Goal: Information Seeking & Learning: Learn about a topic

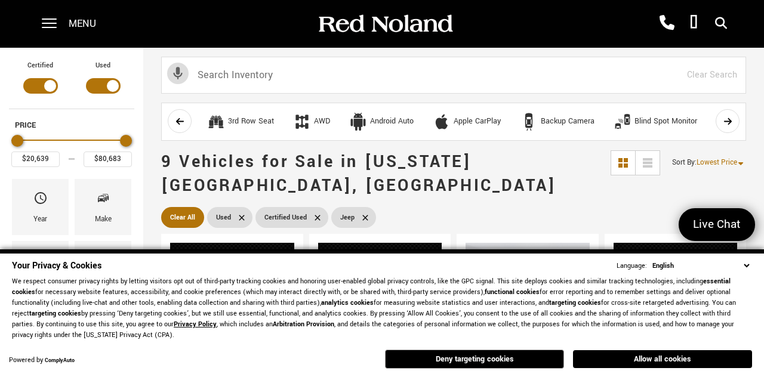
click at [499, 361] on button "Deny targeting cookies" at bounding box center [474, 359] width 179 height 19
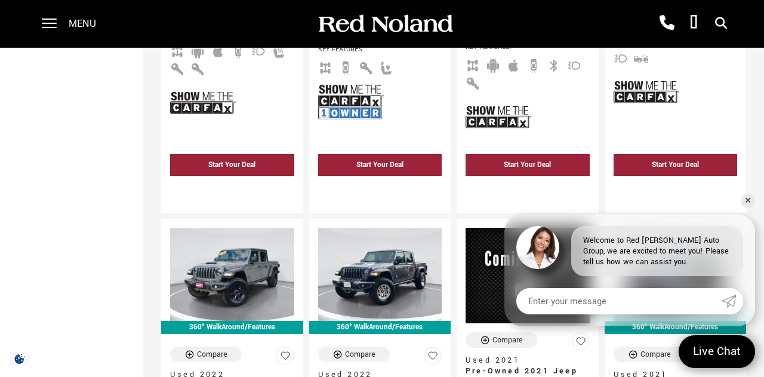
scroll to position [552, 0]
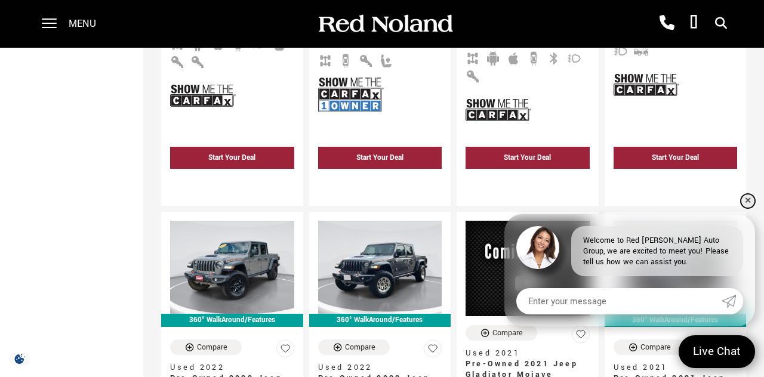
click at [753, 208] on link "✕" at bounding box center [748, 201] width 14 height 14
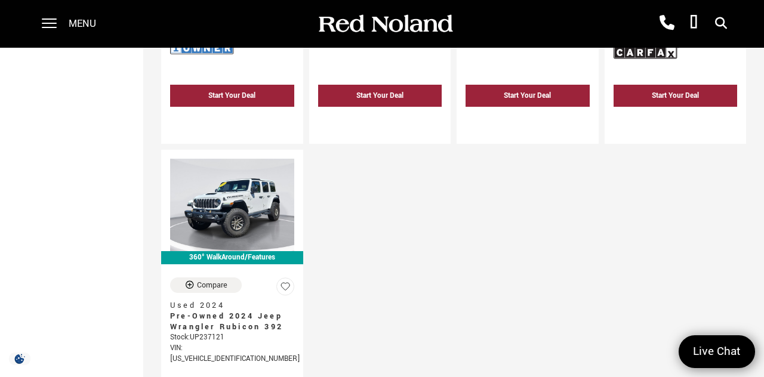
scroll to position [1156, 0]
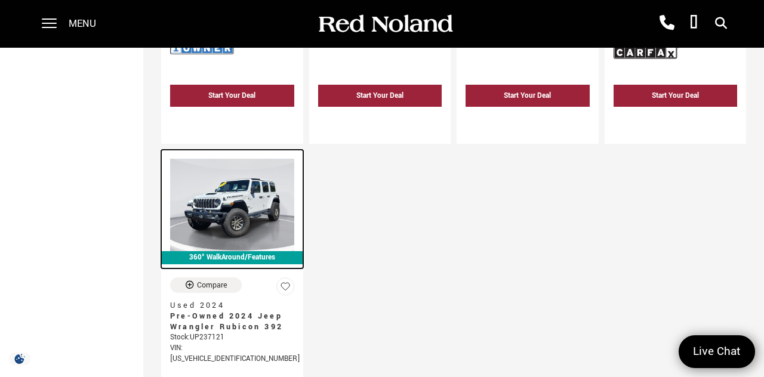
click at [229, 176] on img at bounding box center [232, 205] width 124 height 93
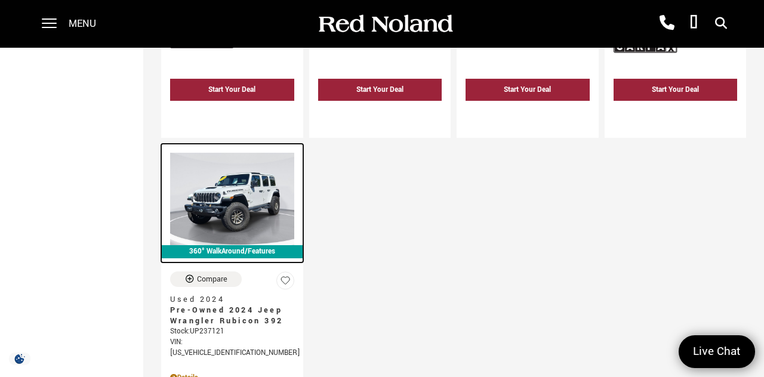
scroll to position [1213, 0]
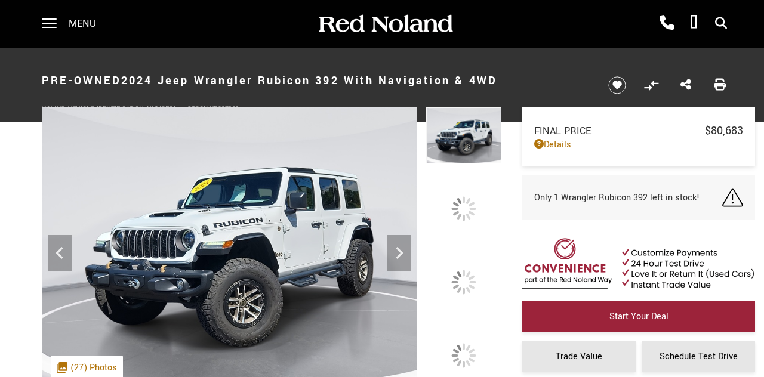
click at [411, 265] on icon at bounding box center [399, 253] width 24 height 24
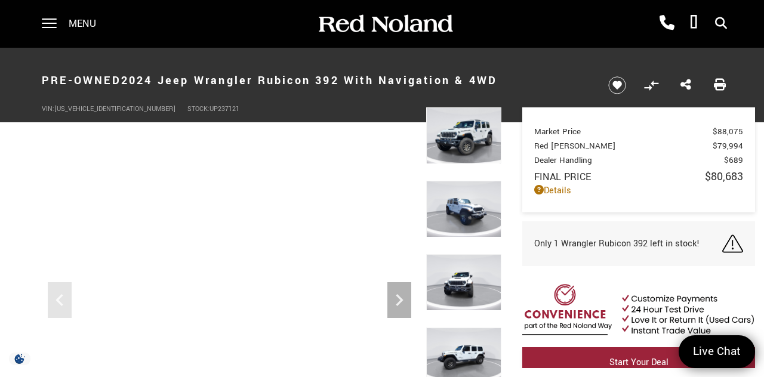
click at [402, 303] on icon "Next" at bounding box center [399, 300] width 24 height 24
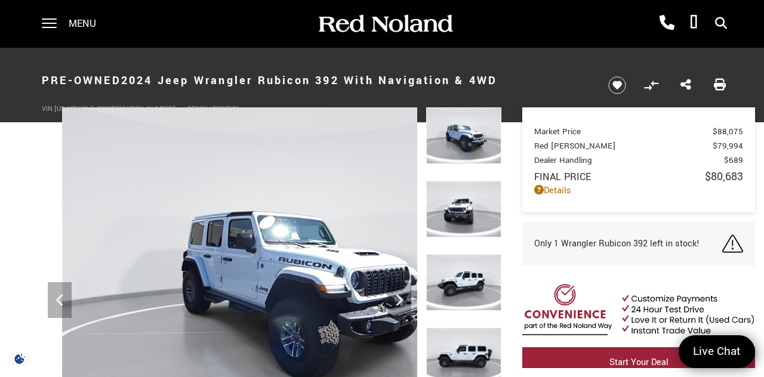
click at [407, 308] on icon "Next" at bounding box center [399, 300] width 24 height 24
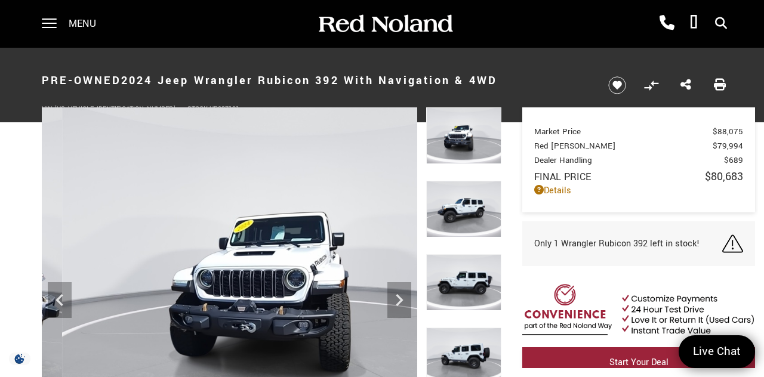
click at [409, 298] on icon "Next" at bounding box center [399, 300] width 24 height 24
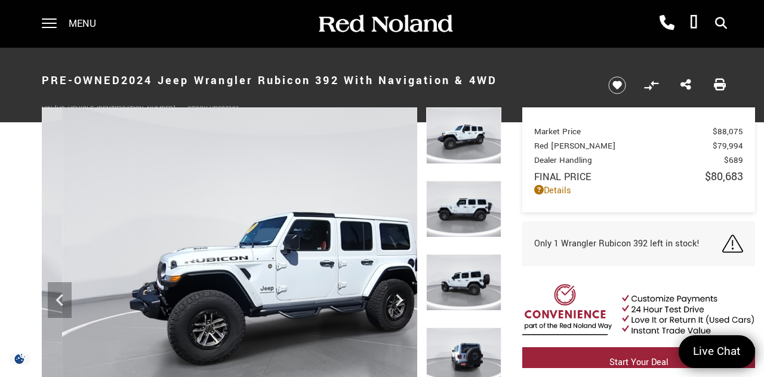
click at [411, 301] on img at bounding box center [292, 279] width 501 height 345
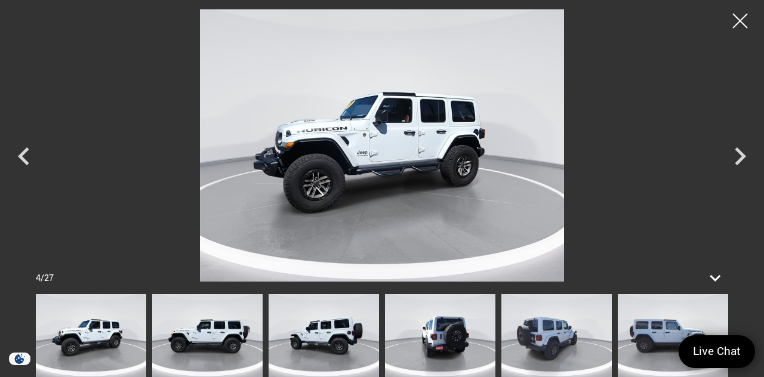
scroll to position [1072, 0]
click at [706, 289] on icon at bounding box center [714, 277] width 21 height 21
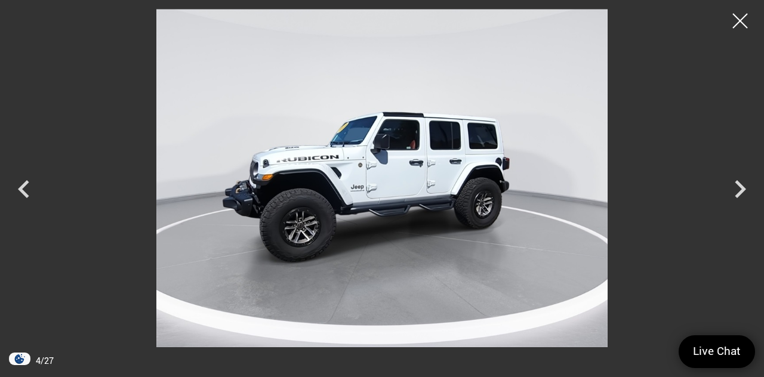
scroll to position [1732, 0]
click at [740, 25] on div at bounding box center [740, 21] width 30 height 30
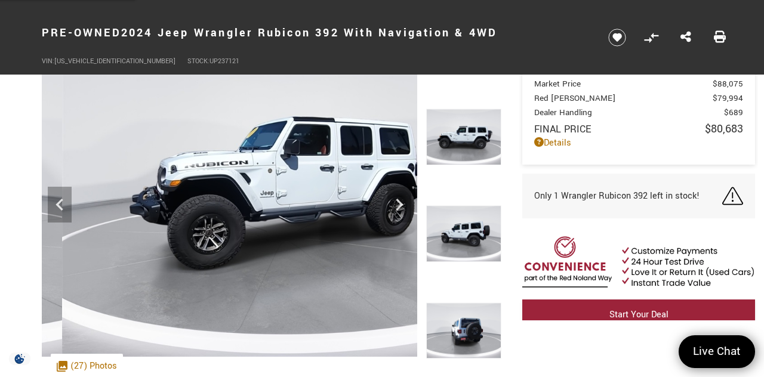
scroll to position [93, 0]
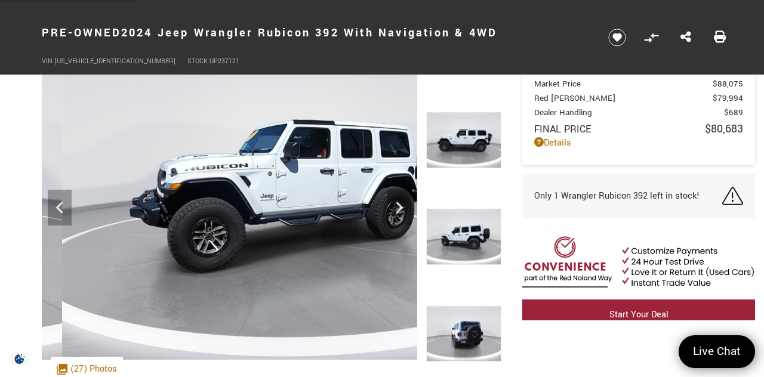
click at [475, 233] on img at bounding box center [463, 237] width 75 height 57
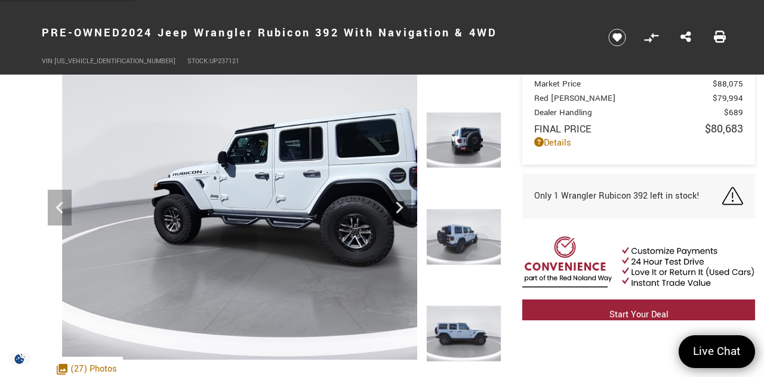
click at [468, 239] on img at bounding box center [463, 237] width 75 height 57
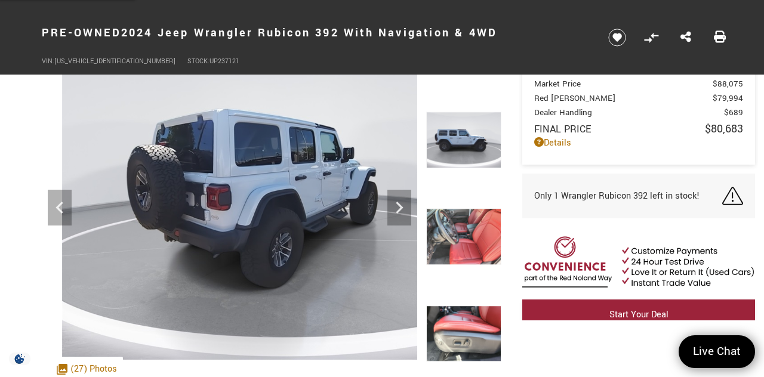
click at [474, 243] on img at bounding box center [463, 237] width 75 height 57
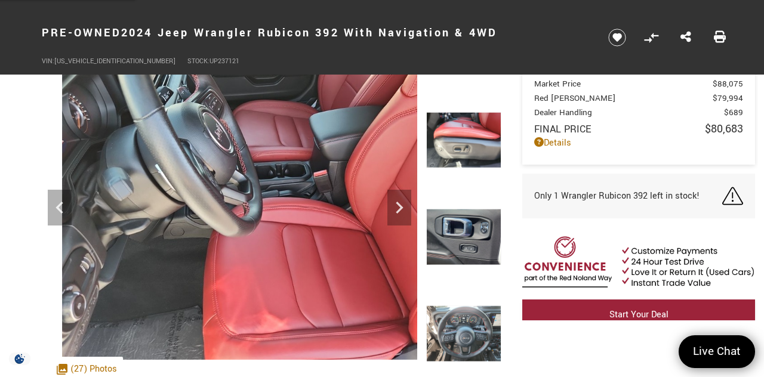
click at [473, 143] on img at bounding box center [463, 140] width 75 height 57
